Goal: Task Accomplishment & Management: Use online tool/utility

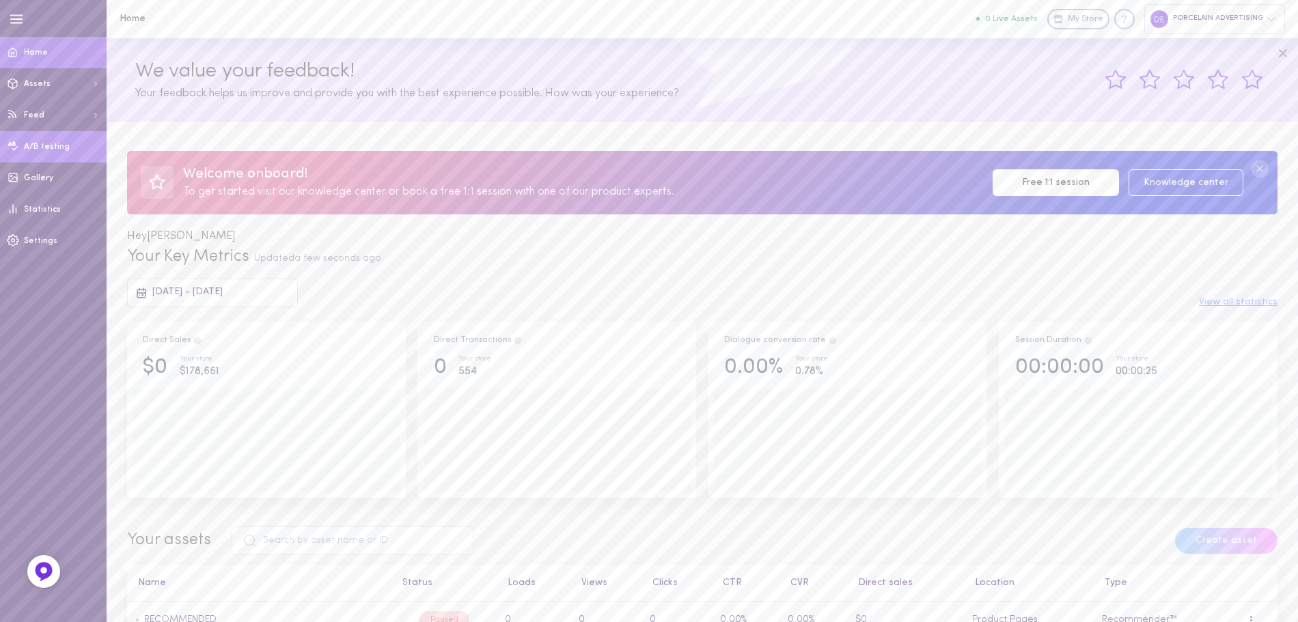
click at [14, 149] on icon at bounding box center [13, 146] width 10 height 9
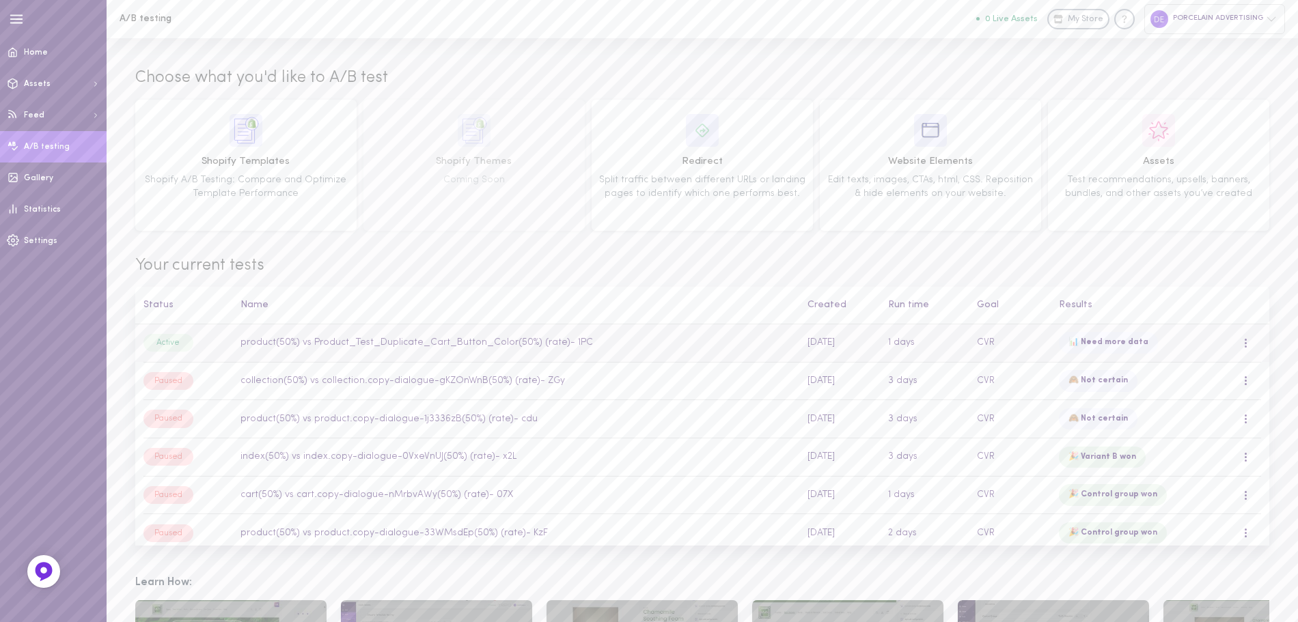
click at [952, 334] on td "1 days" at bounding box center [924, 344] width 89 height 38
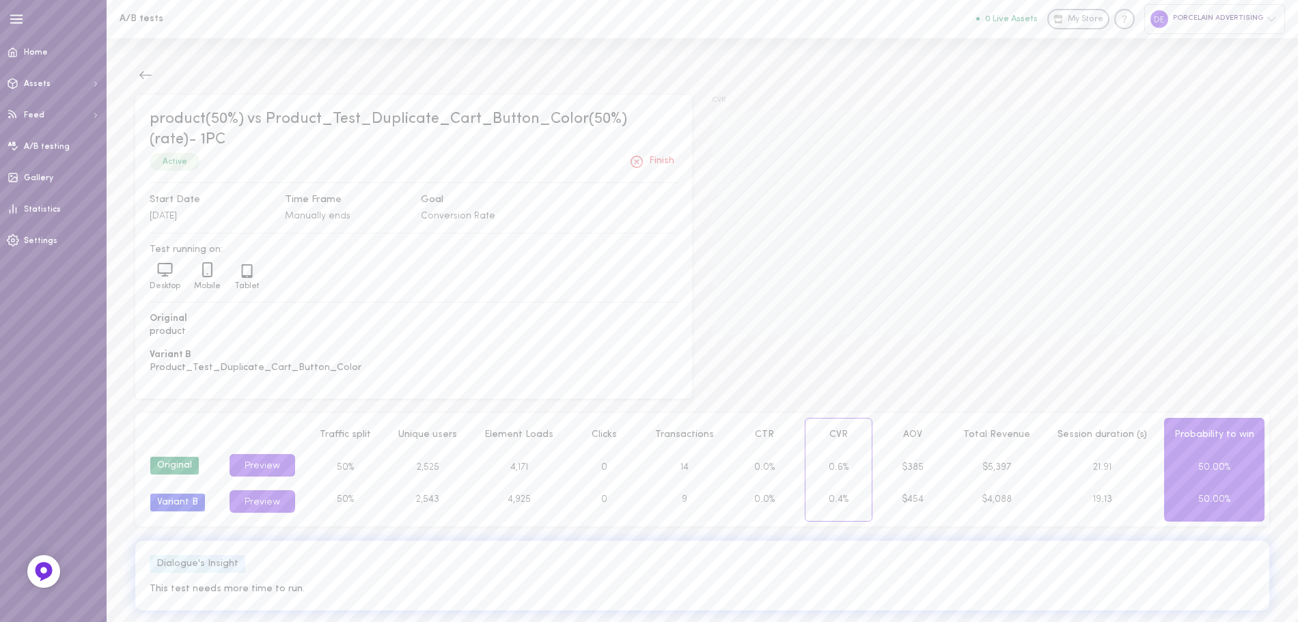
scroll to position [17, 0]
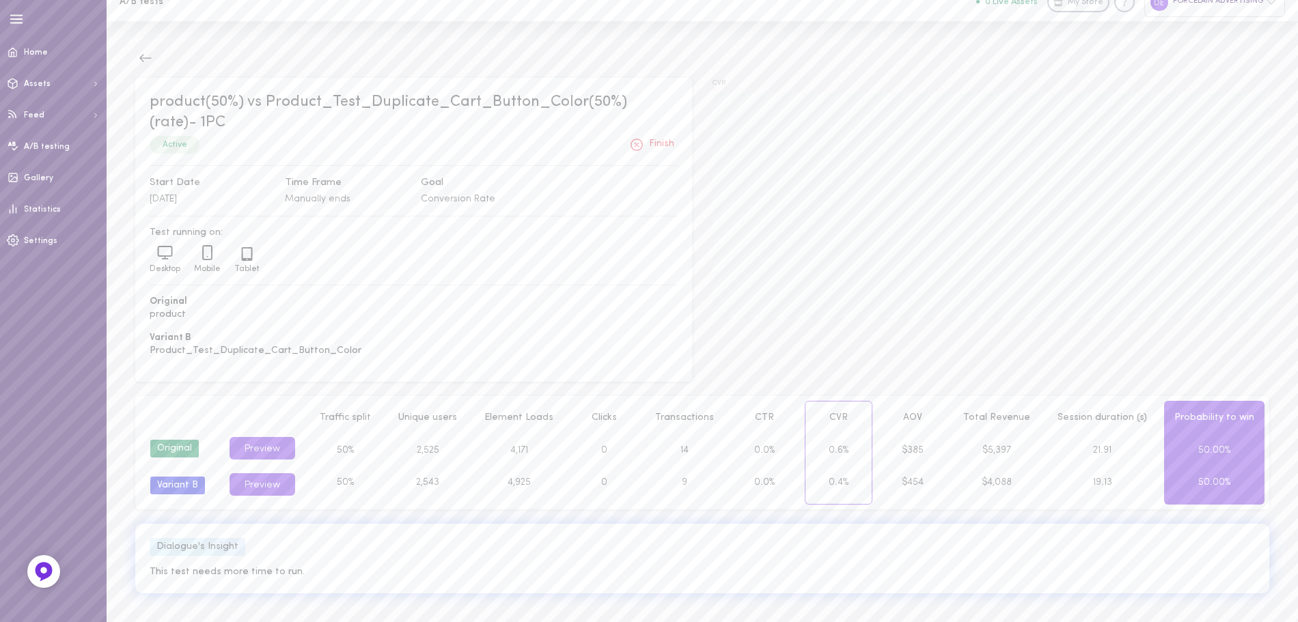
click at [662, 143] on button "Finish" at bounding box center [652, 145] width 52 height 22
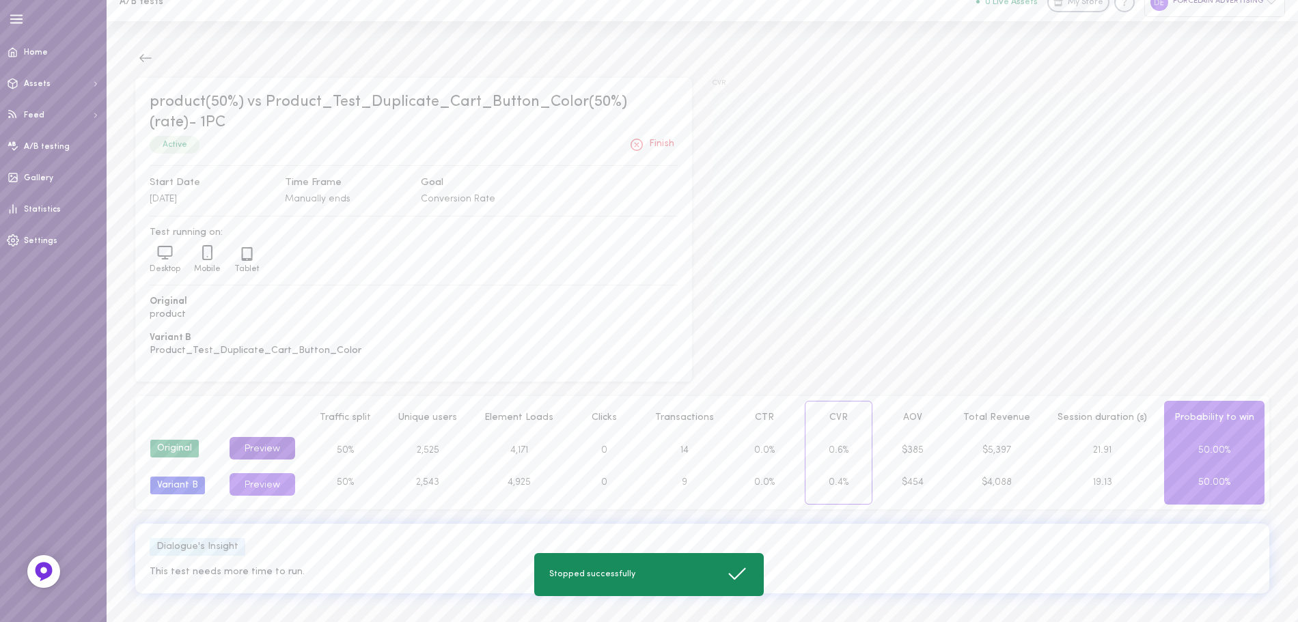
click at [275, 442] on button "Preview" at bounding box center [263, 448] width 66 height 23
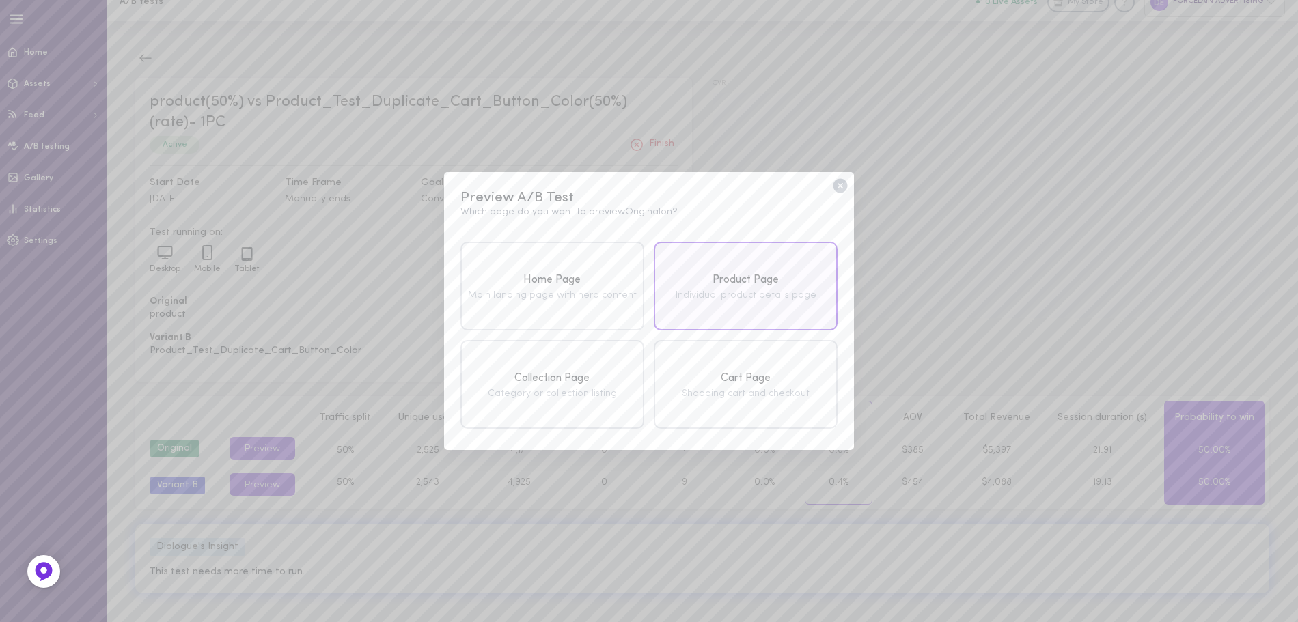
click at [722, 313] on div "Product Page Individual product details page" at bounding box center [746, 286] width 184 height 89
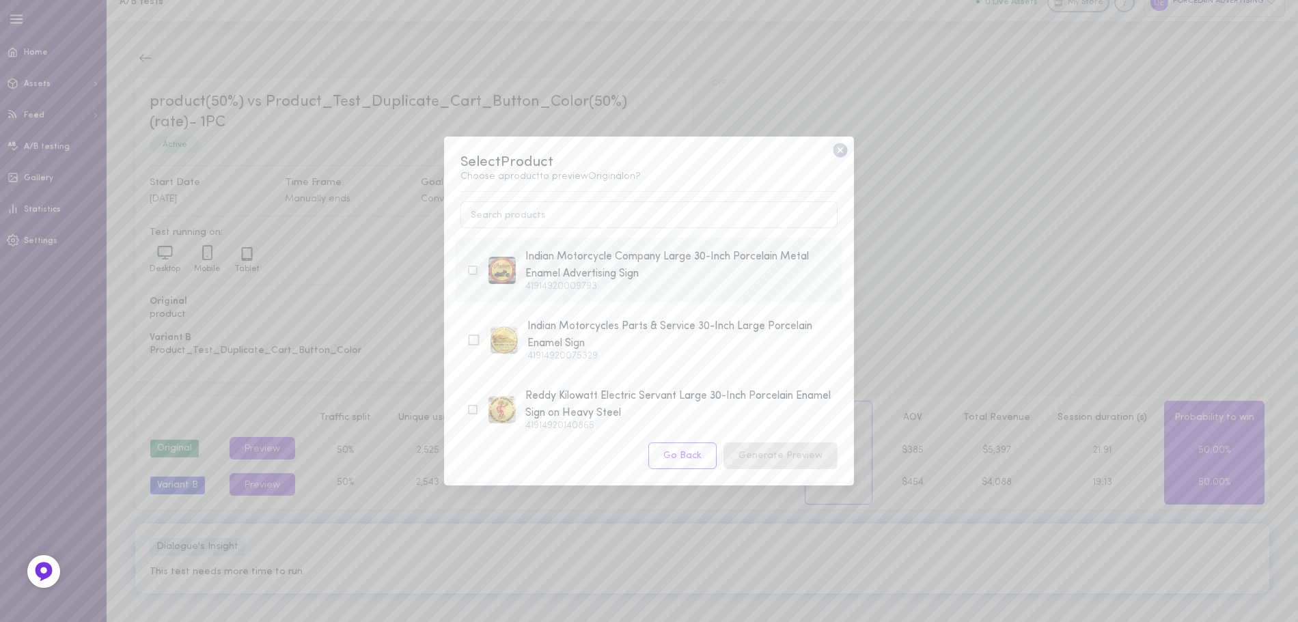
click at [628, 286] on div "41914920009793" at bounding box center [678, 287] width 306 height 10
click at [788, 450] on button "Generate Preview" at bounding box center [781, 456] width 114 height 27
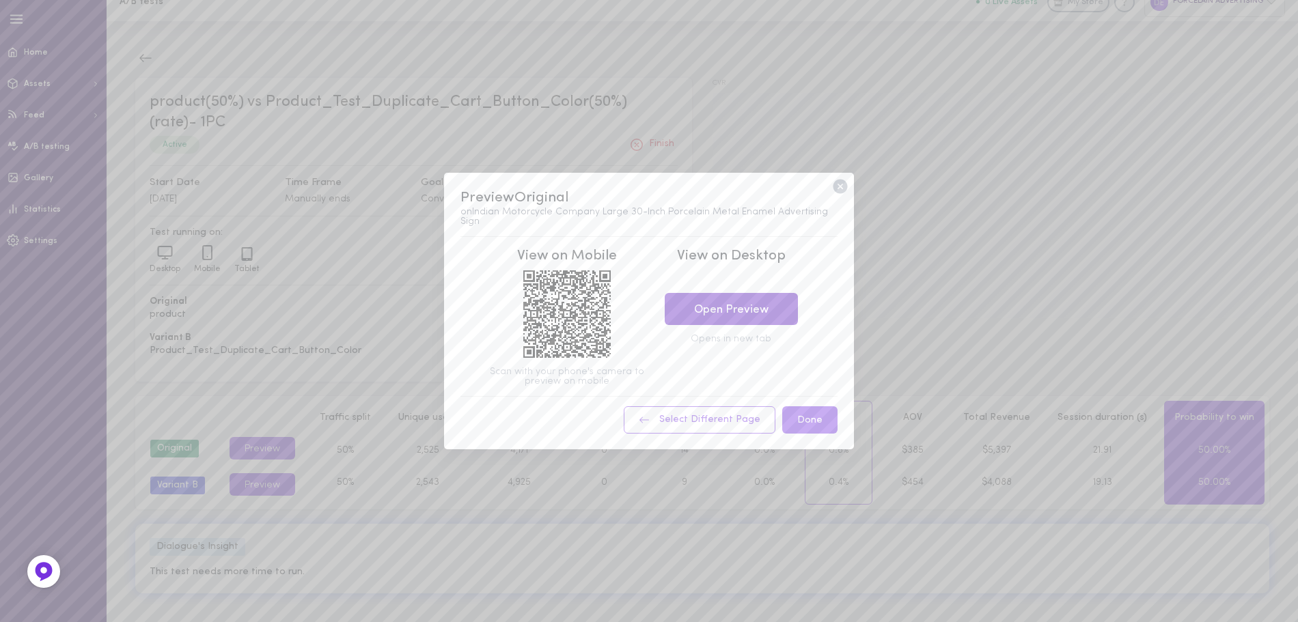
click at [722, 316] on link "Open Preview" at bounding box center [731, 309] width 133 height 32
click at [841, 190] on icon at bounding box center [840, 187] width 18 height 18
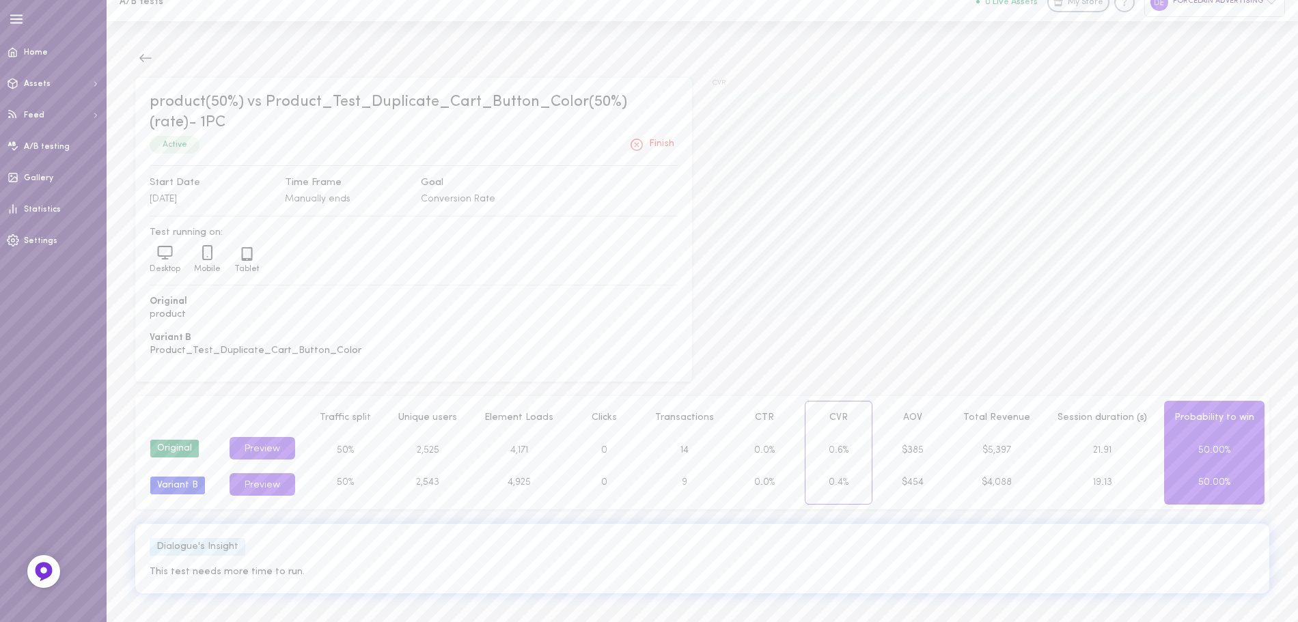
scroll to position [0, 0]
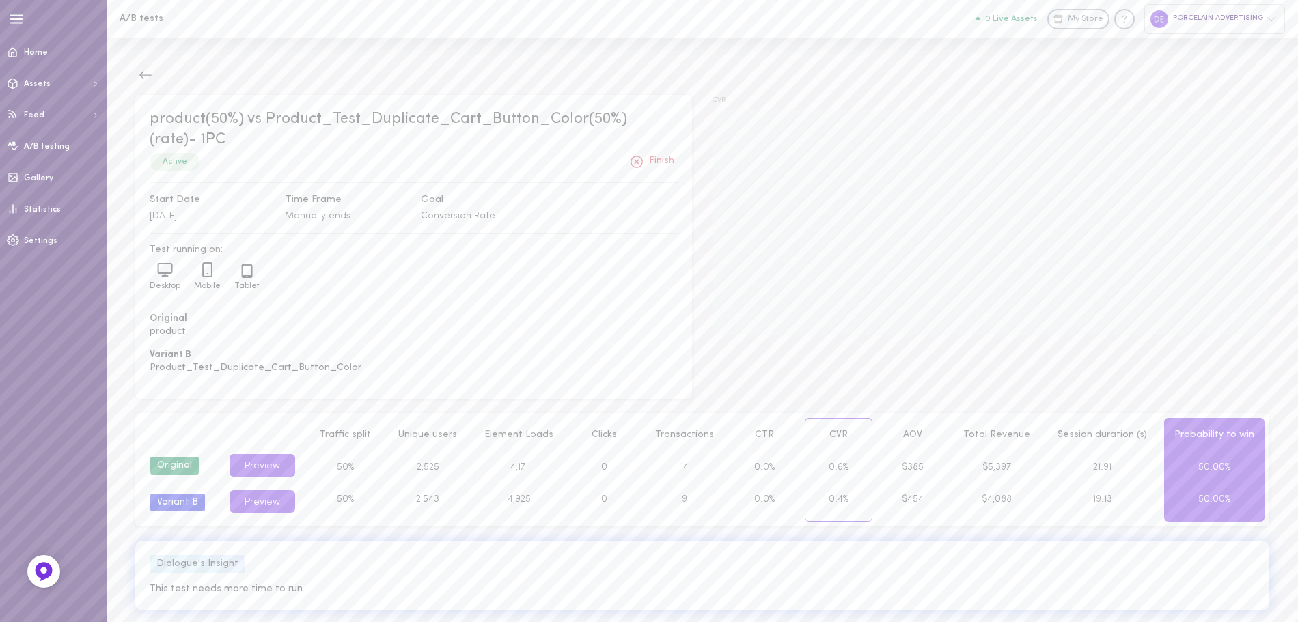
click at [651, 165] on button "Finish" at bounding box center [652, 162] width 52 height 22
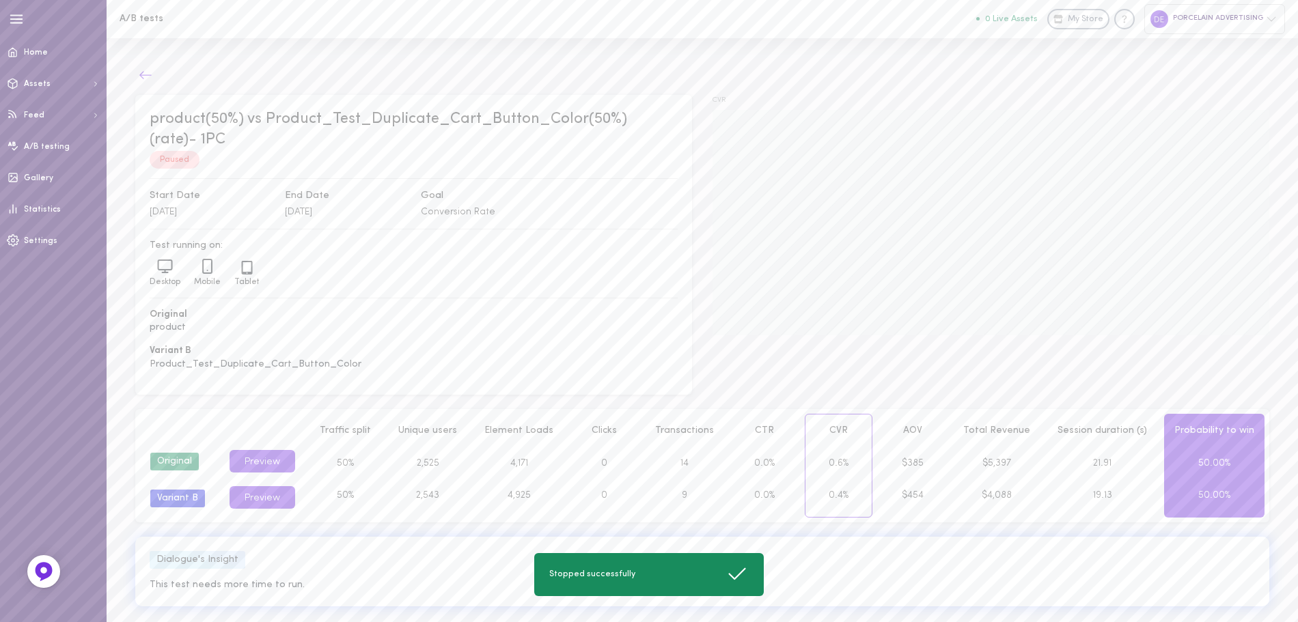
click at [151, 71] on icon at bounding box center [146, 75] width 14 height 14
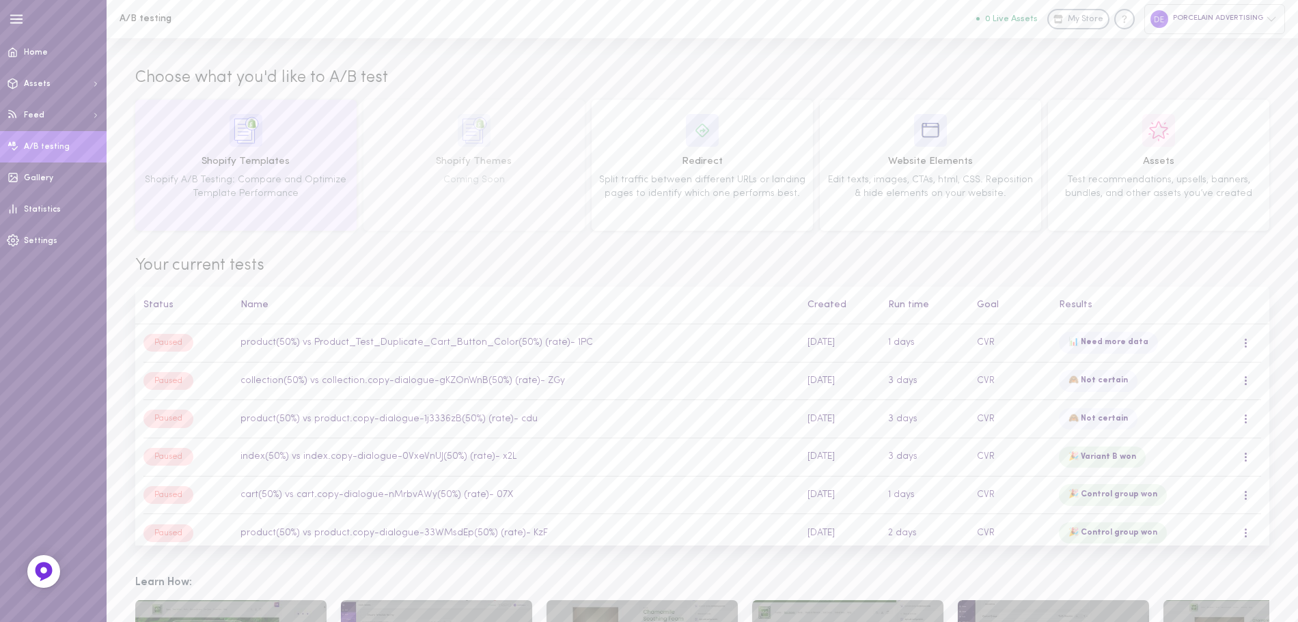
click at [249, 180] on span "Shopify A/B Testing: Compare and Optimize Template Performance" at bounding box center [246, 187] width 202 height 24
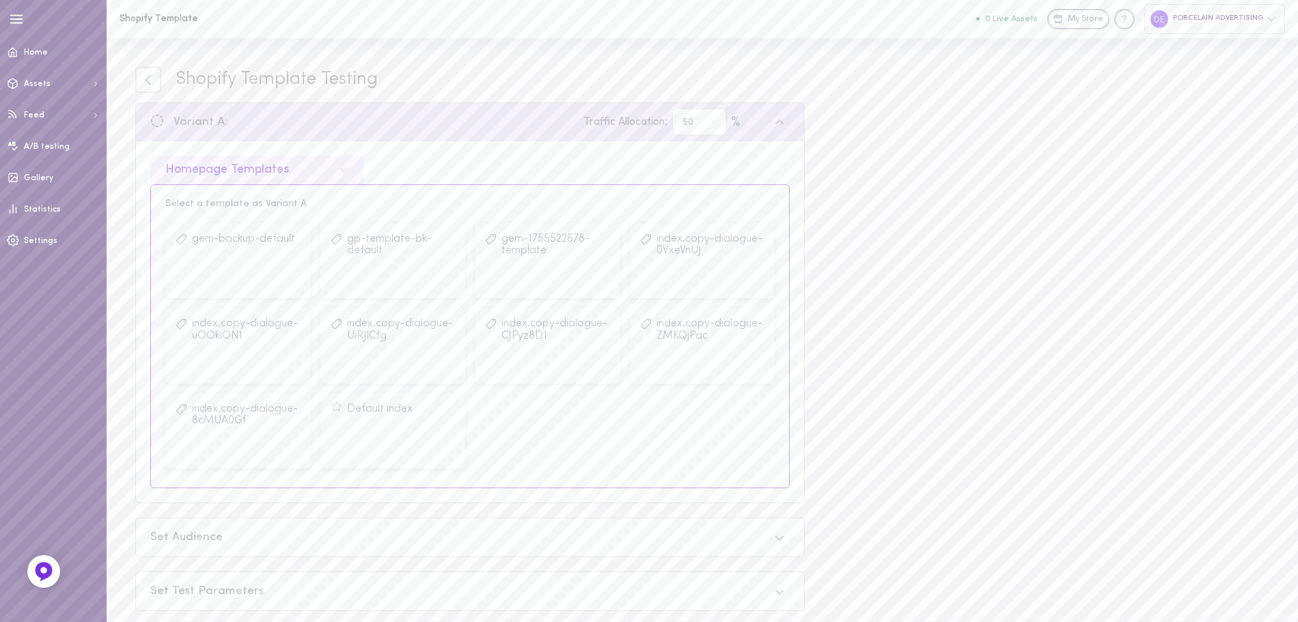
click at [277, 167] on div "Homepage Templates" at bounding box center [227, 170] width 124 height 12
click at [251, 260] on div "Cart Page Templates" at bounding box center [256, 259] width 213 height 27
click at [255, 279] on button "Select Template" at bounding box center [238, 275] width 125 height 27
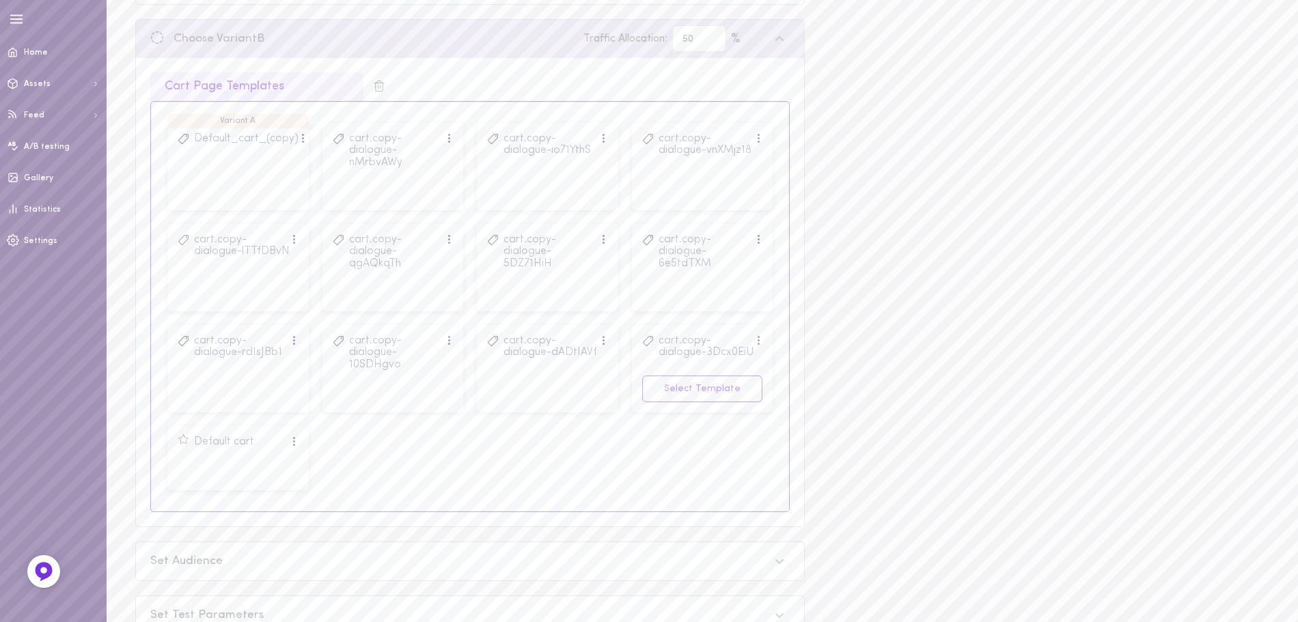
scroll to position [138, 0]
click at [291, 441] on div at bounding box center [294, 440] width 8 height 15
click at [255, 137] on div "Default_cart_(copy)" at bounding box center [246, 139] width 105 height 12
click at [299, 135] on div at bounding box center [303, 137] width 8 height 15
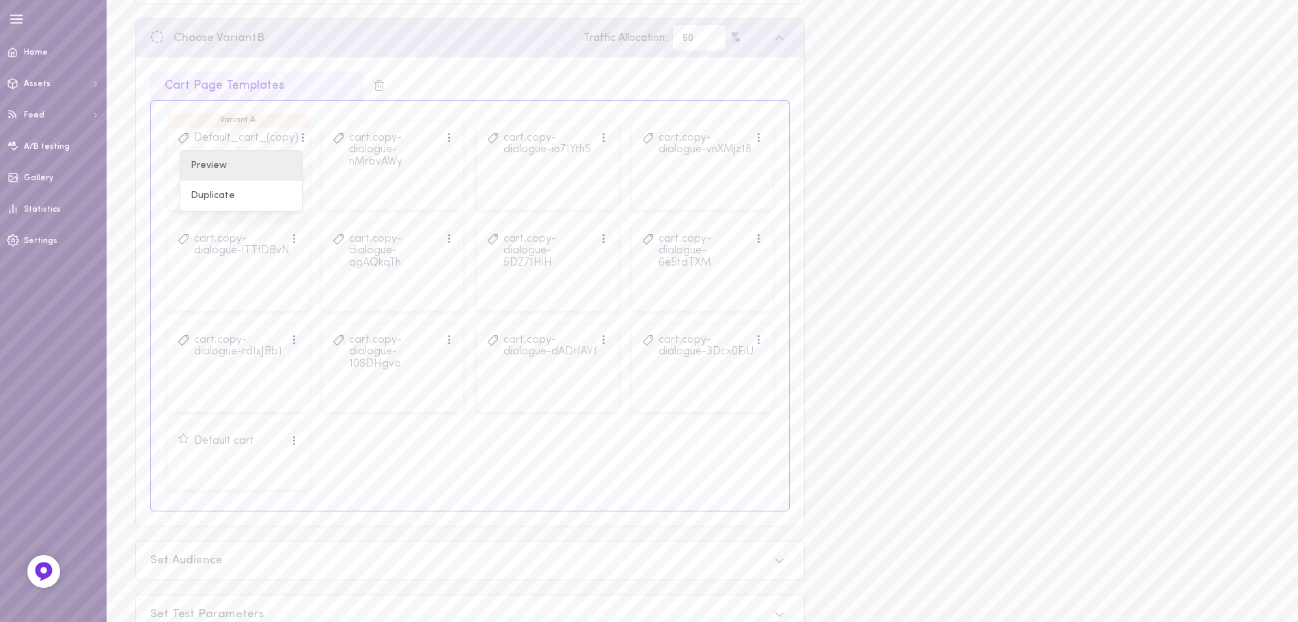
click at [263, 159] on div "Preview" at bounding box center [241, 166] width 122 height 30
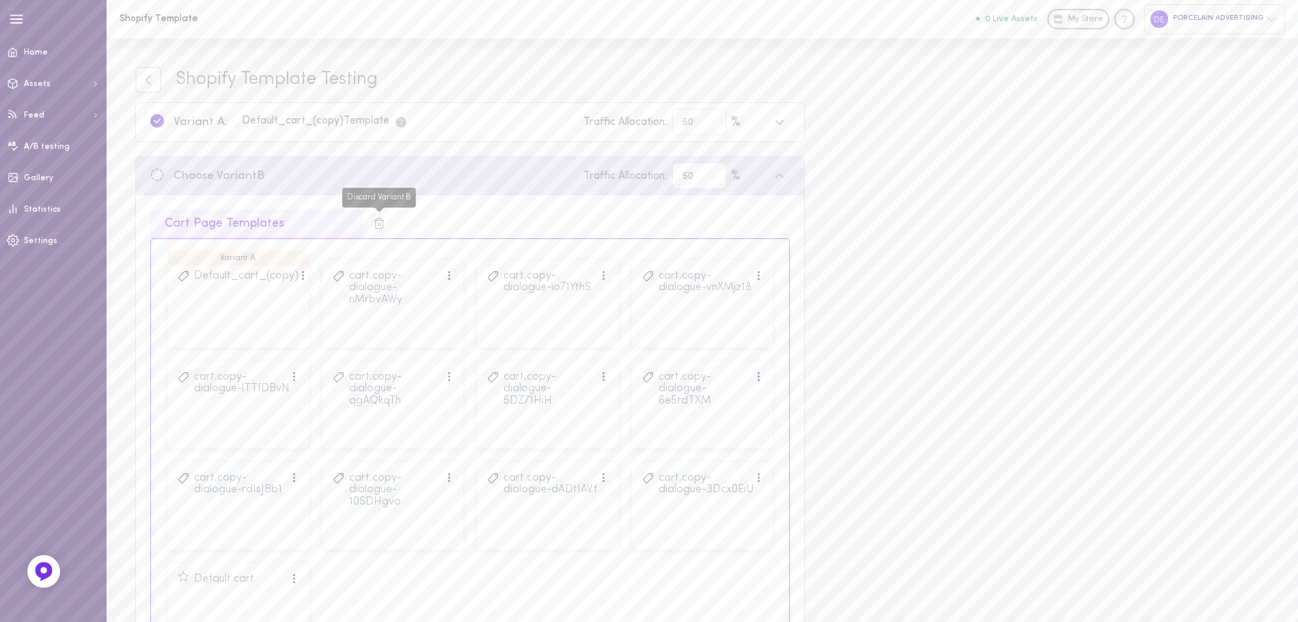
click at [378, 224] on icon "Discard Variant B" at bounding box center [379, 223] width 12 height 12
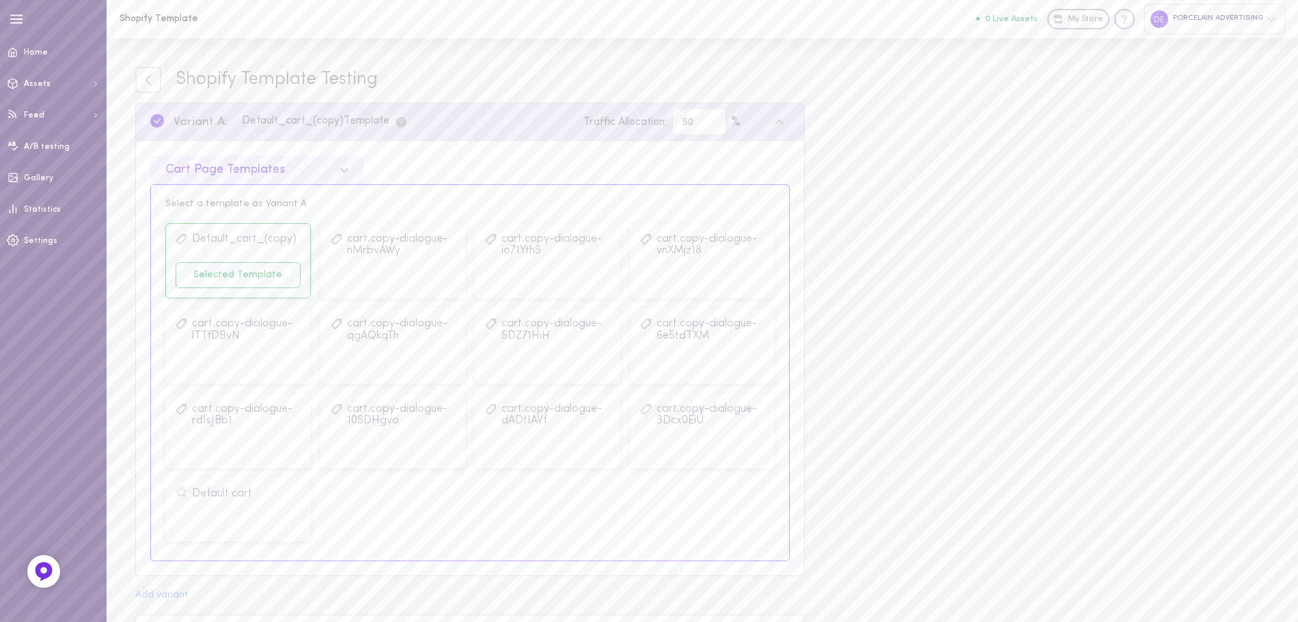
click at [344, 171] on icon at bounding box center [345, 170] width 8 height 5
click at [189, 286] on div "Collection Pages Templates" at bounding box center [256, 286] width 213 height 27
click at [706, 443] on button "Select Template" at bounding box center [702, 445] width 125 height 27
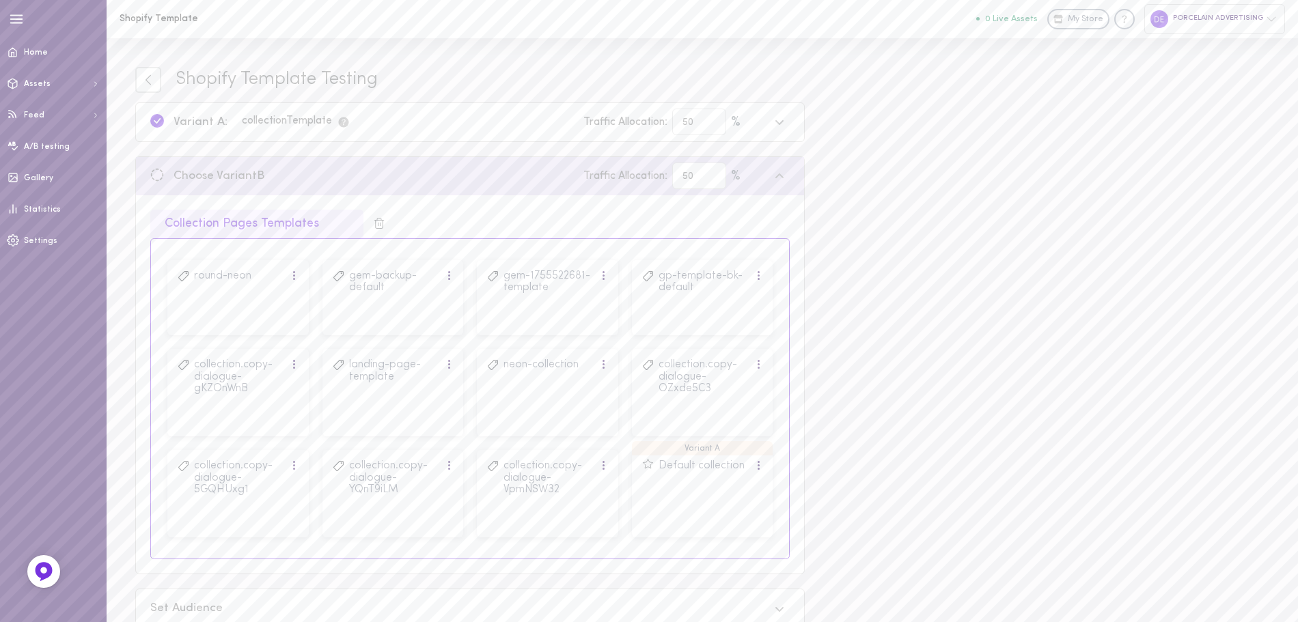
click at [896, 260] on div "Shopify Template Testing Variant A: collection Template Traffic Allocation: 50 …" at bounding box center [702, 395] width 1191 height 715
